Goal: Navigation & Orientation: Find specific page/section

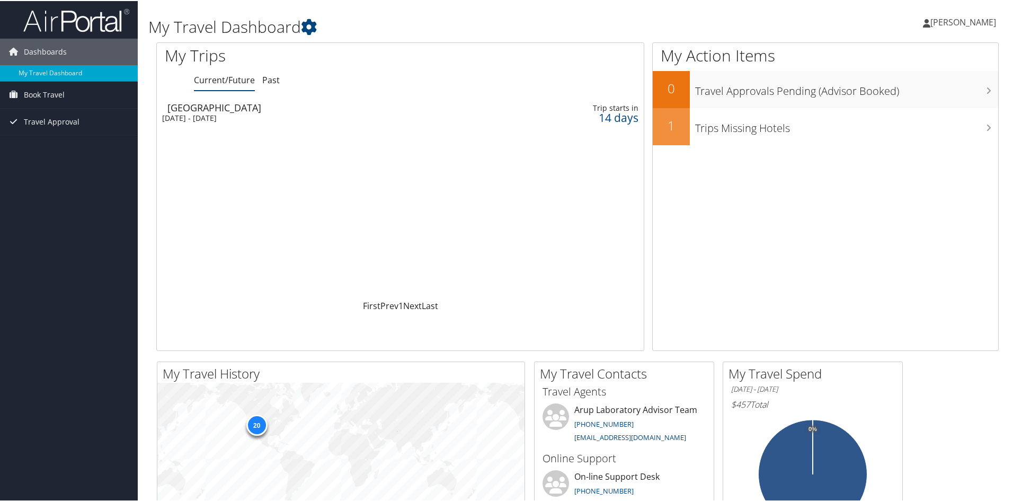
click at [955, 25] on span "[PERSON_NAME]" at bounding box center [963, 21] width 66 height 12
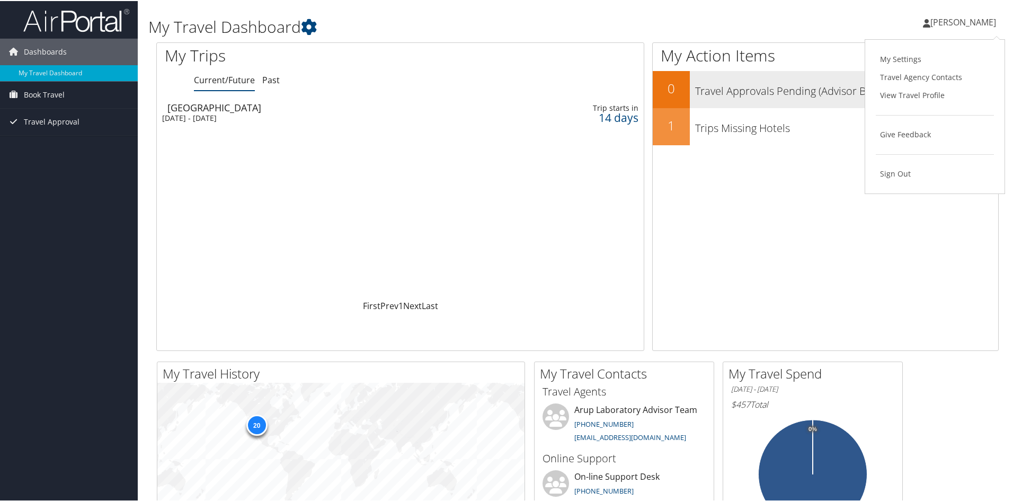
click at [924, 92] on link "View Travel Profile" at bounding box center [935, 94] width 118 height 18
